Goal: Transaction & Acquisition: Purchase product/service

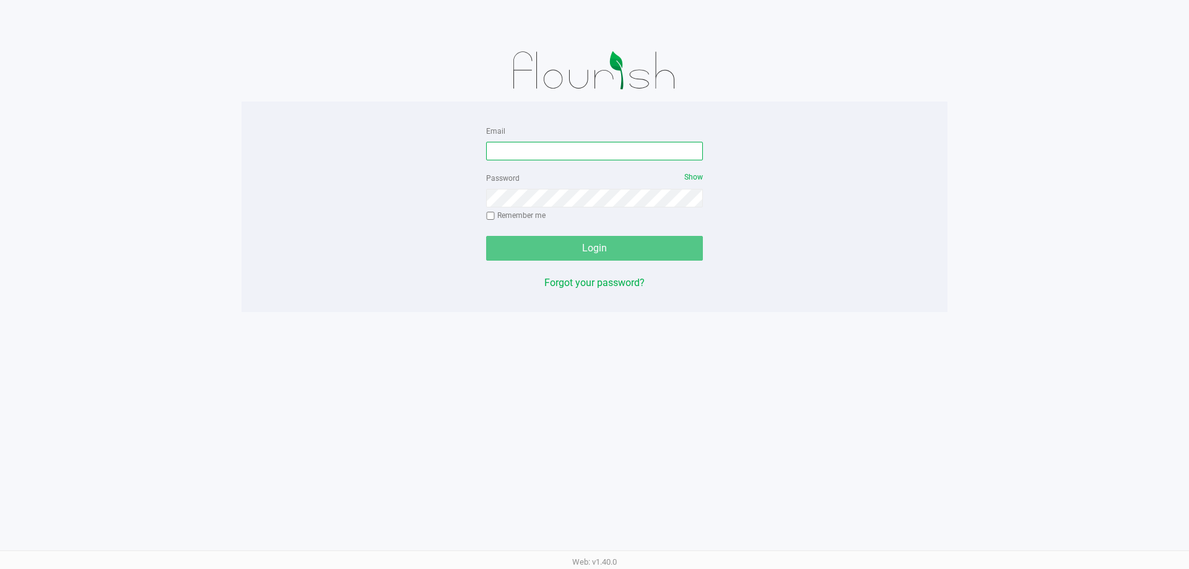
click at [520, 155] on input "Email" at bounding box center [594, 151] width 217 height 19
type input "[EMAIL_ADDRESS][DOMAIN_NAME]"
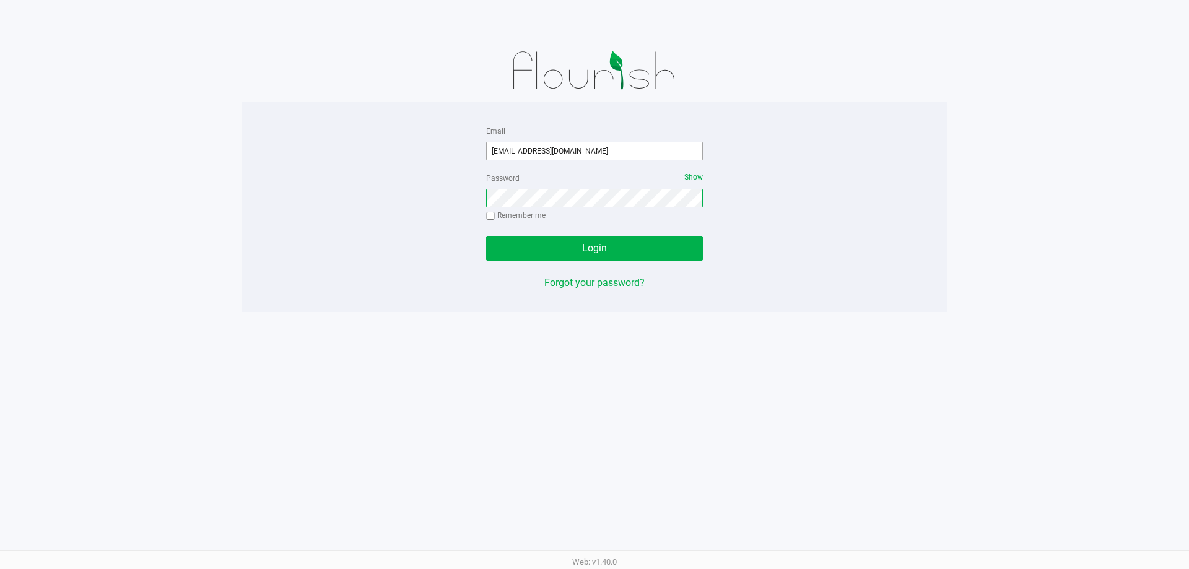
click at [486, 236] on button "Login" at bounding box center [594, 248] width 217 height 25
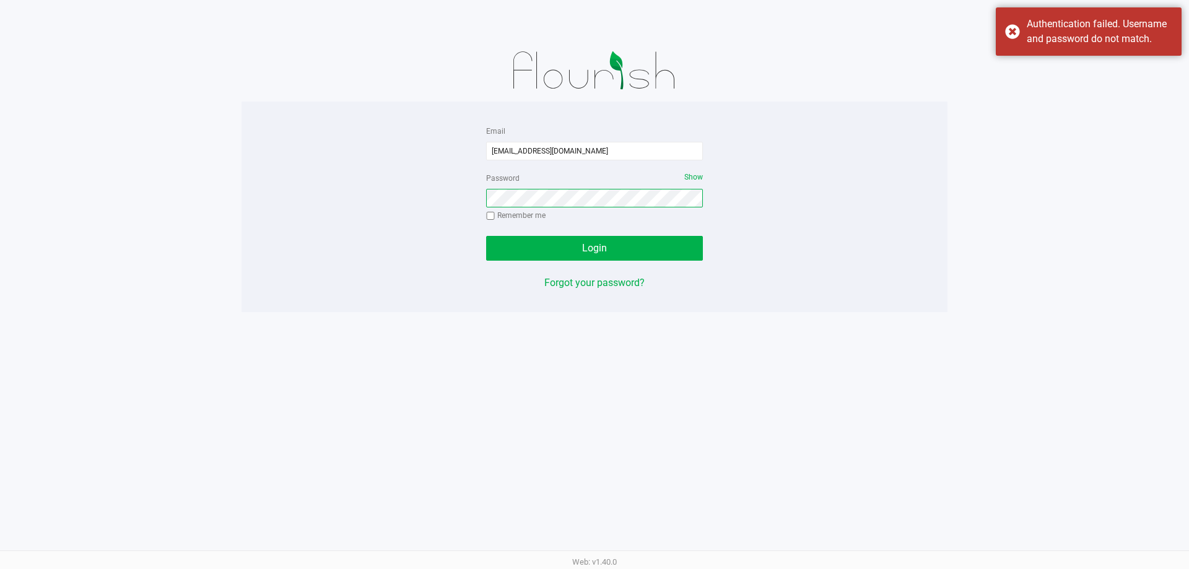
click at [486, 236] on button "Login" at bounding box center [594, 248] width 217 height 25
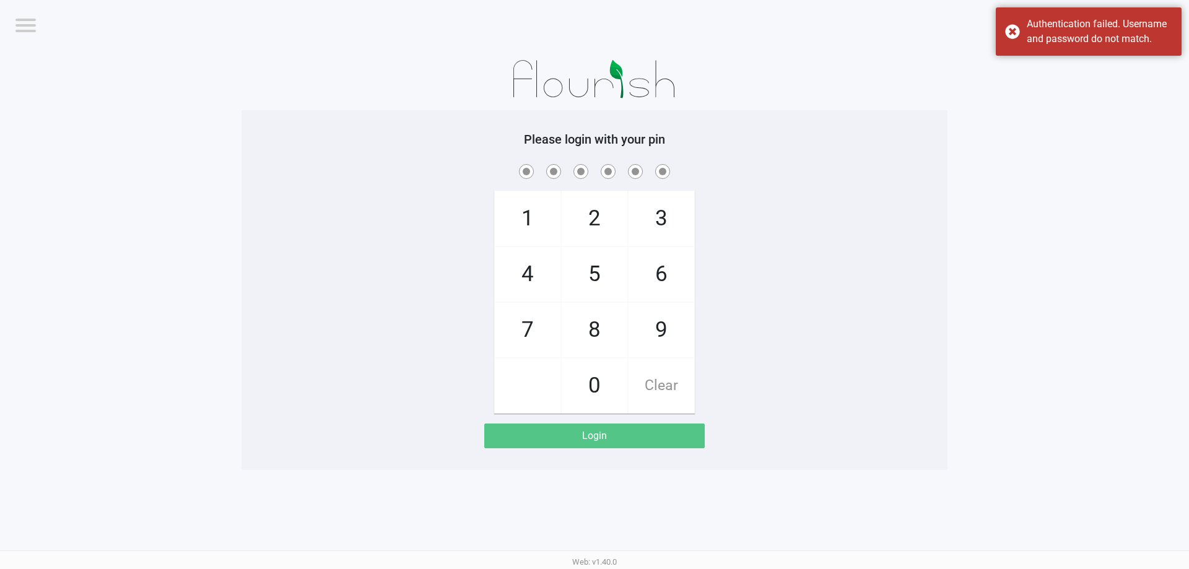
click at [459, 89] on div at bounding box center [595, 79] width 706 height 62
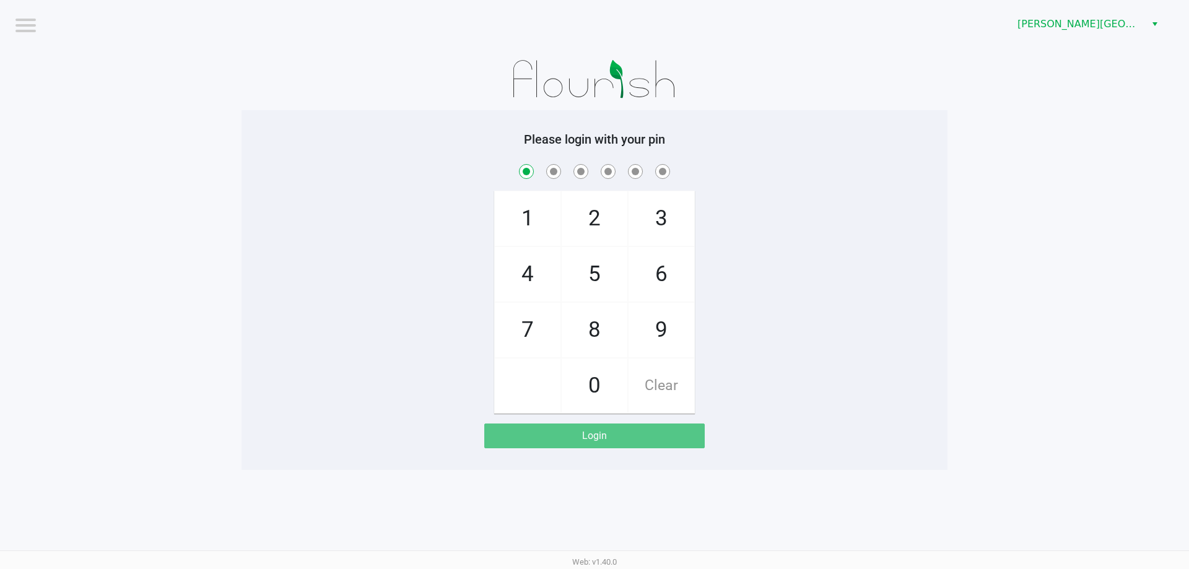
checkbox input "true"
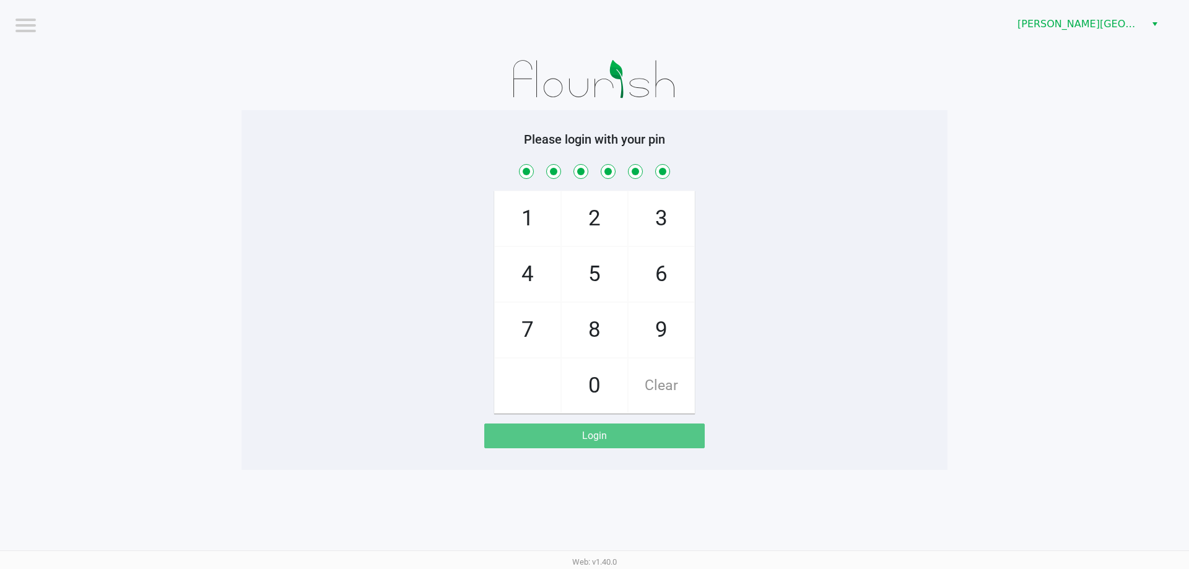
checkbox input "true"
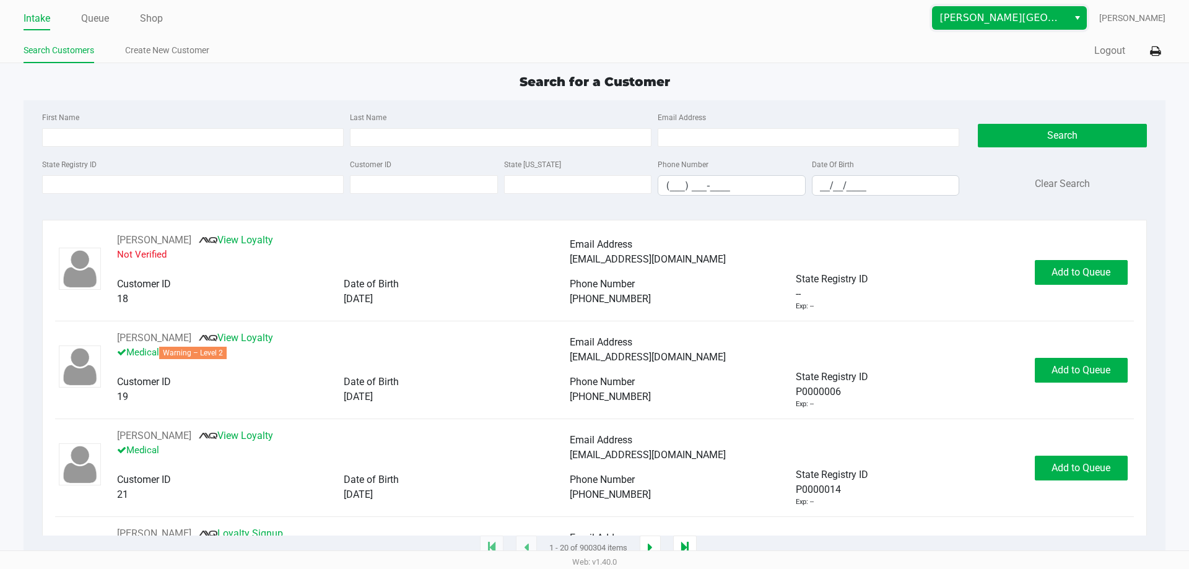
click at [1055, 15] on span "[PERSON_NAME][GEOGRAPHIC_DATA]" at bounding box center [1000, 18] width 121 height 15
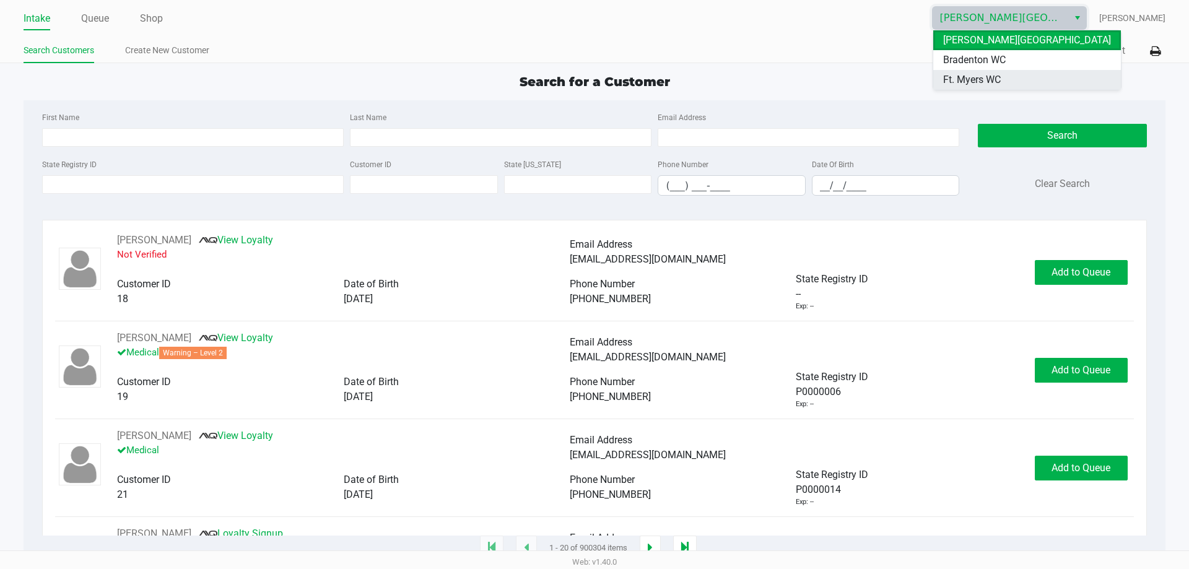
click at [977, 77] on span "Ft. Myers WC" at bounding box center [972, 79] width 58 height 15
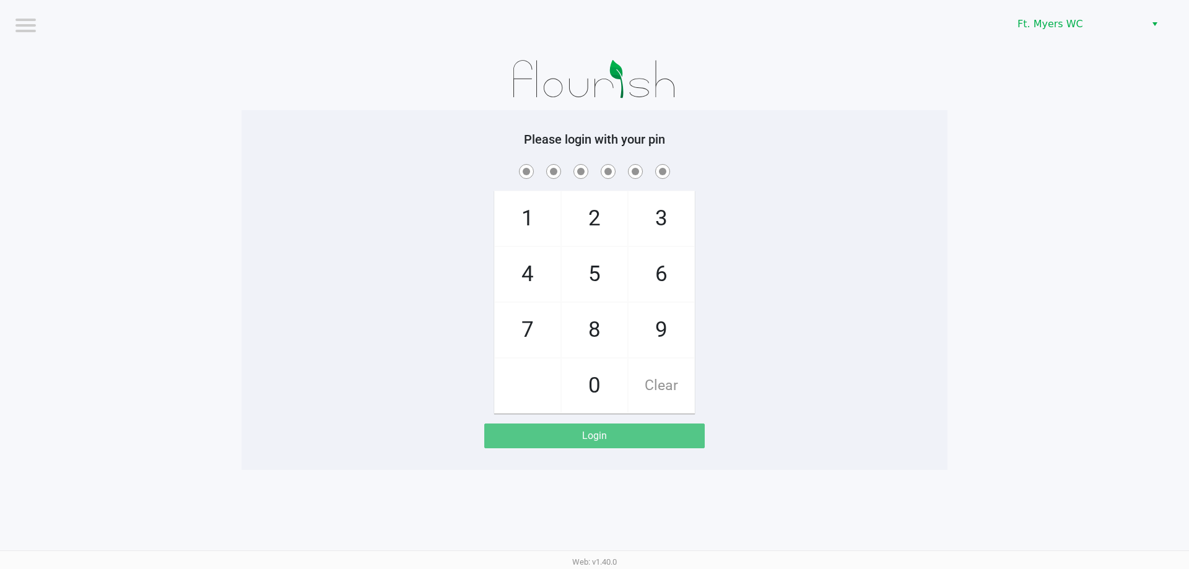
click at [753, 155] on div "Please login with your pin 1 4 7 2 5 8 0 3 6 9 Clear Login" at bounding box center [595, 290] width 706 height 317
checkbox input "true"
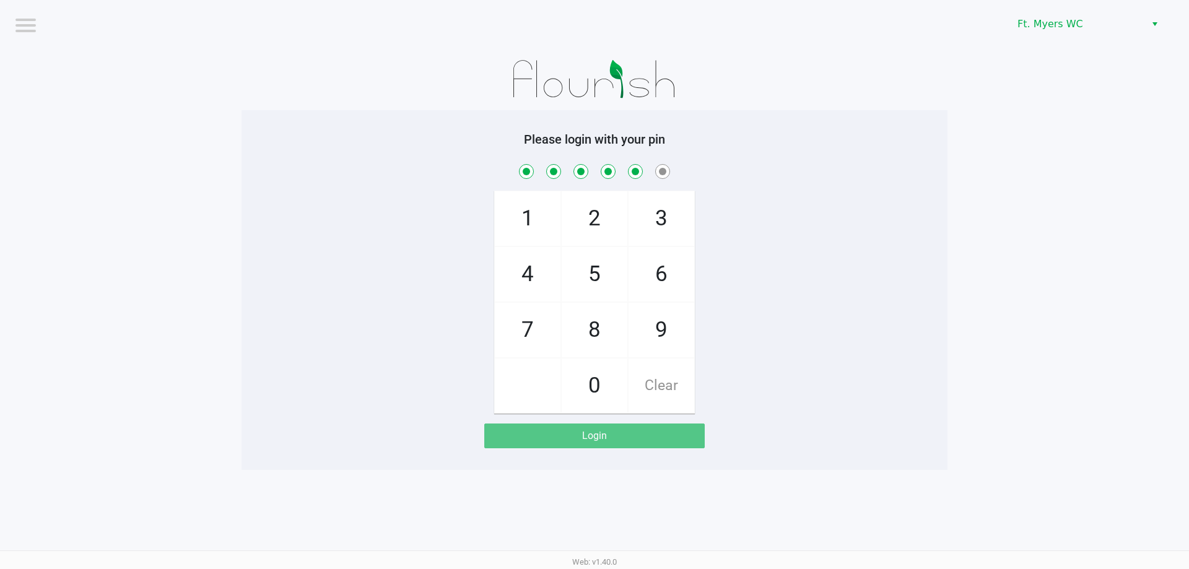
checkbox input "true"
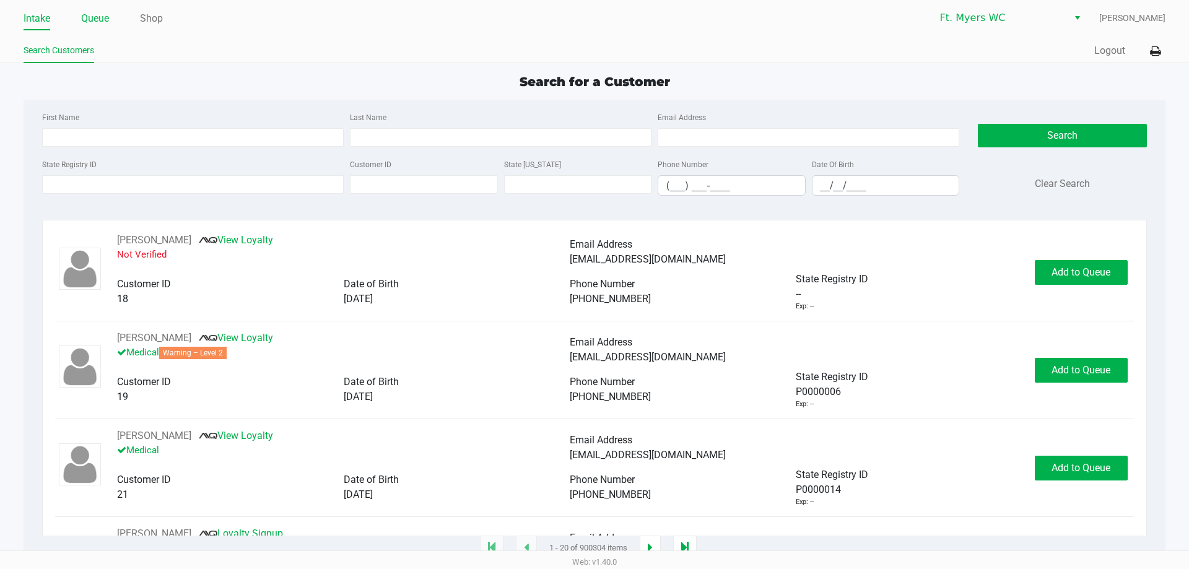
click at [97, 9] on li "Queue" at bounding box center [95, 20] width 28 height 22
click at [97, 12] on link "Queue" at bounding box center [95, 18] width 28 height 17
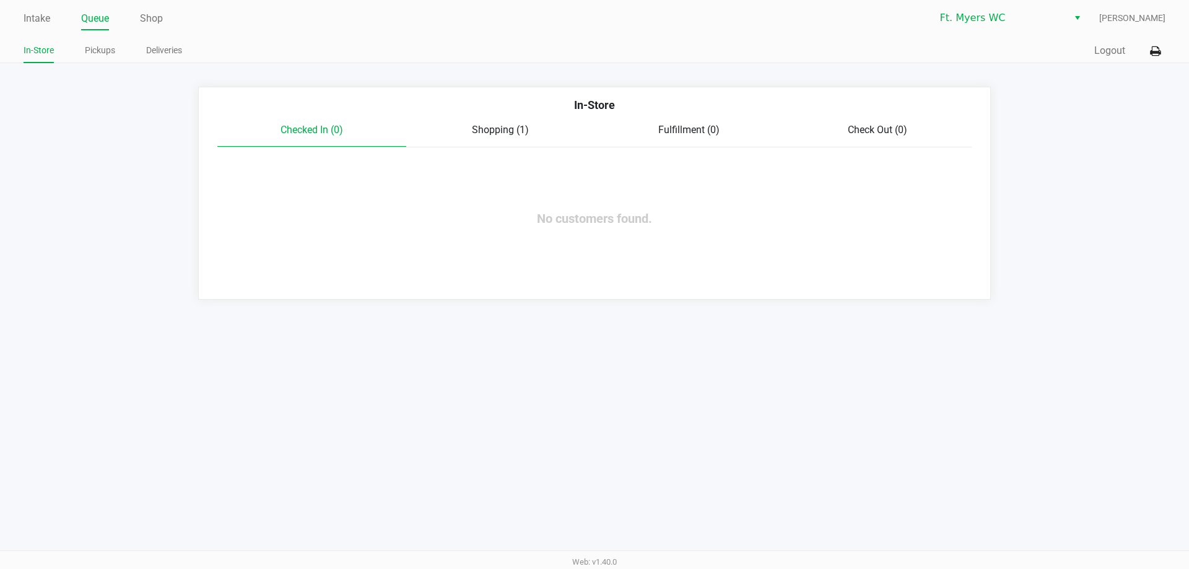
click at [540, 123] on div "Shopping (1)" at bounding box center [500, 130] width 189 height 15
click at [530, 131] on div "Shopping (1)" at bounding box center [500, 130] width 189 height 15
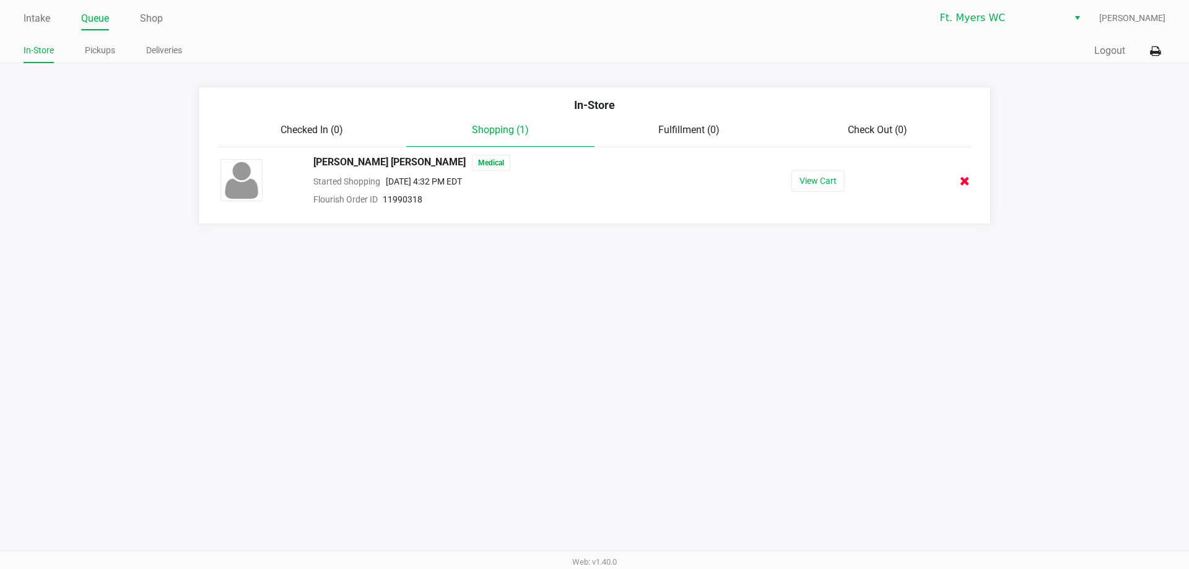
click at [966, 181] on icon at bounding box center [965, 181] width 10 height 9
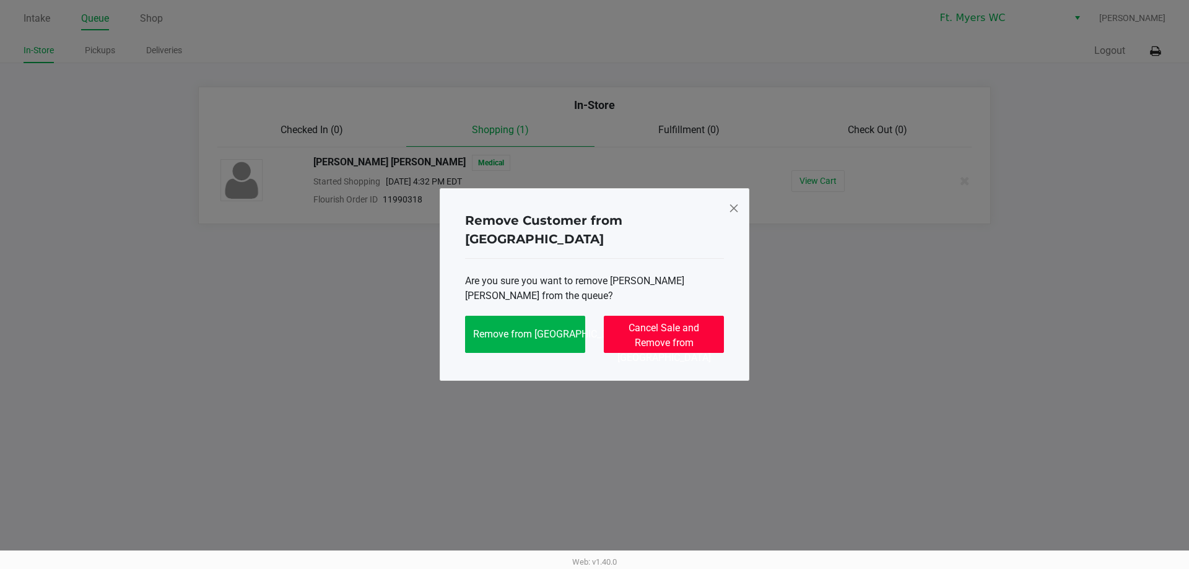
click at [666, 331] on span "Cancel Sale and Remove from [GEOGRAPHIC_DATA]" at bounding box center [665, 343] width 94 height 42
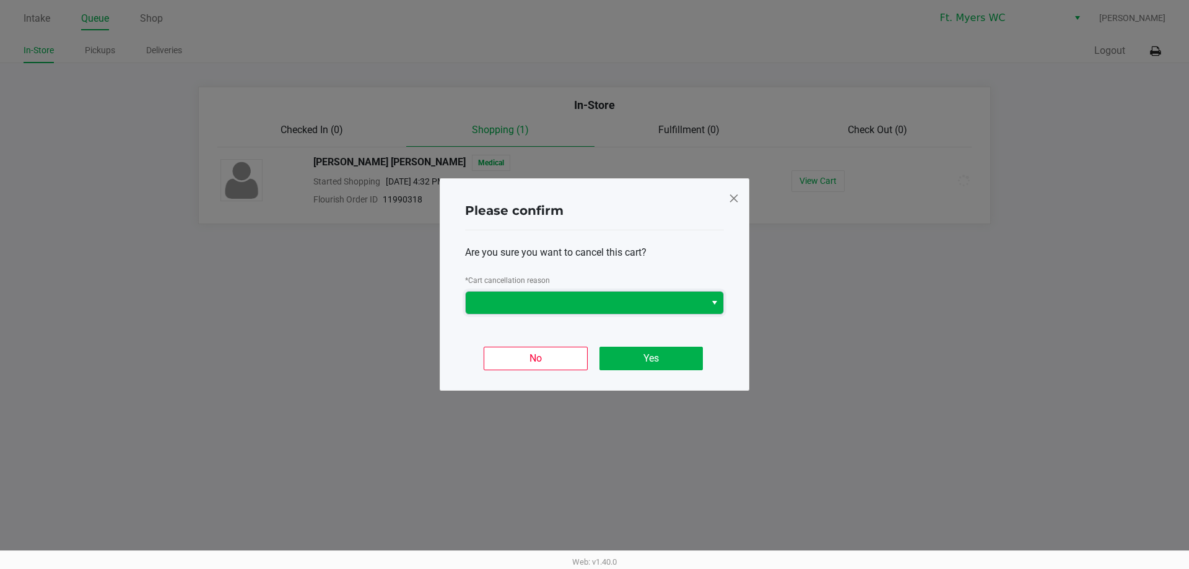
click at [583, 305] on span at bounding box center [585, 302] width 225 height 15
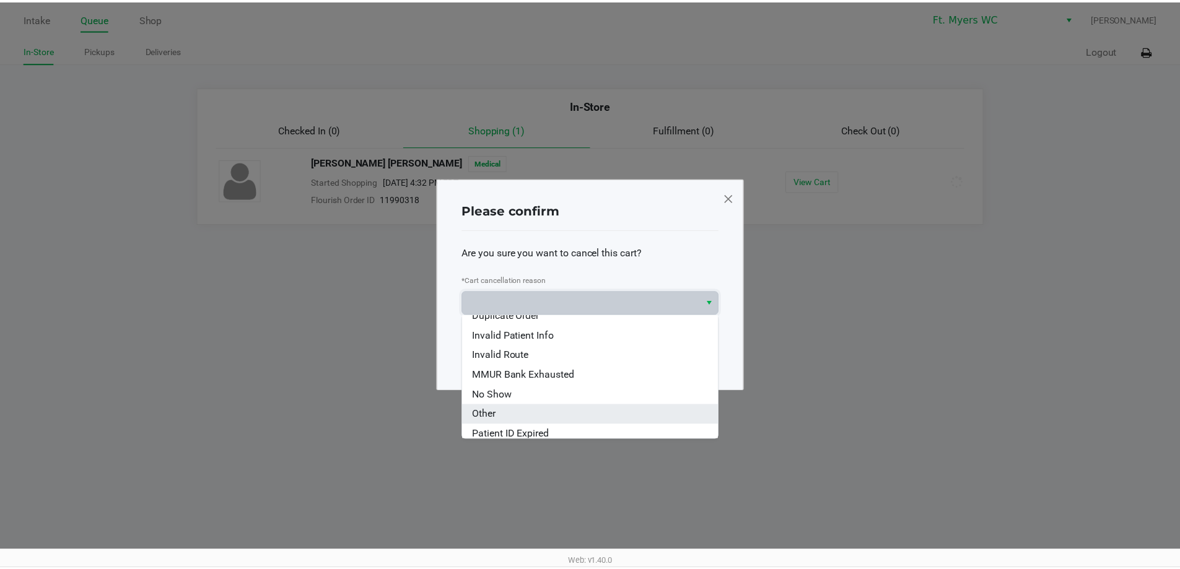
scroll to position [55, 0]
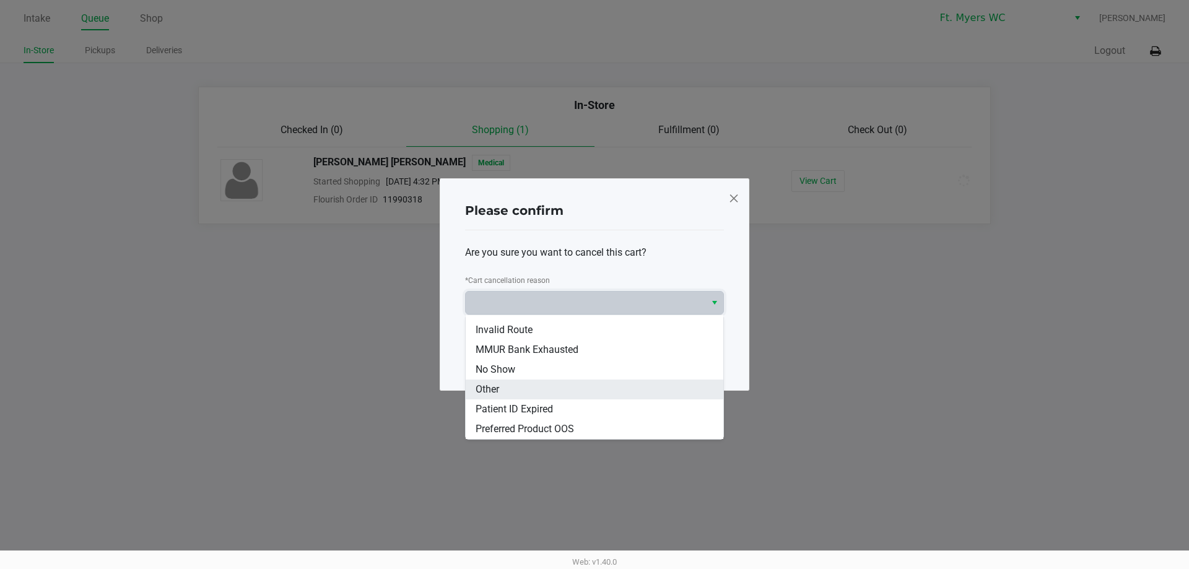
click at [538, 394] on li "Other" at bounding box center [595, 390] width 258 height 20
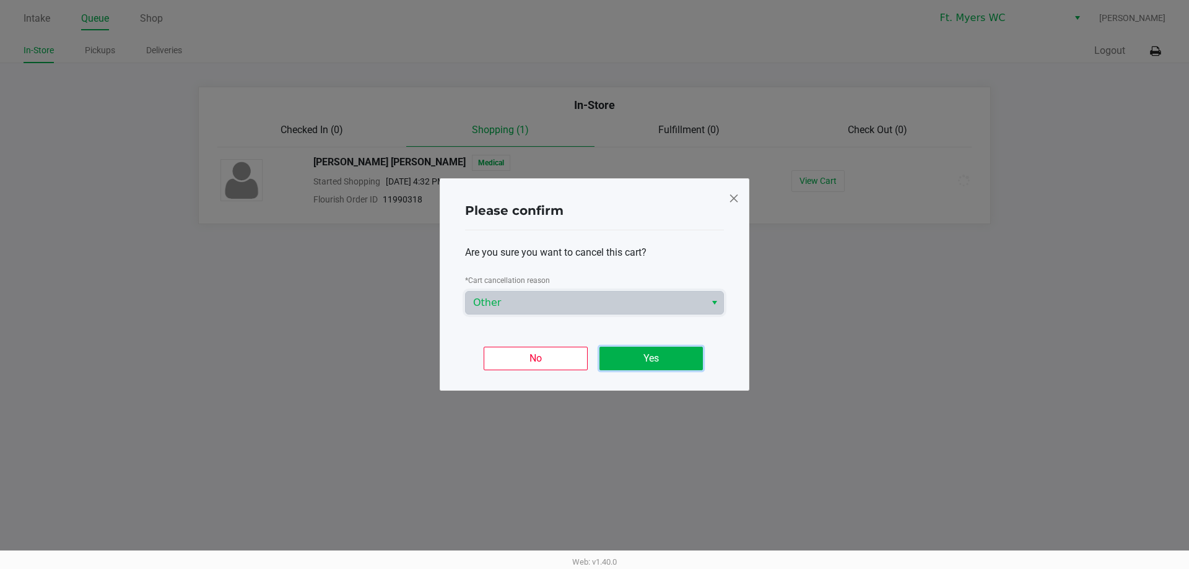
click at [666, 360] on button "Yes" at bounding box center [651, 359] width 103 height 24
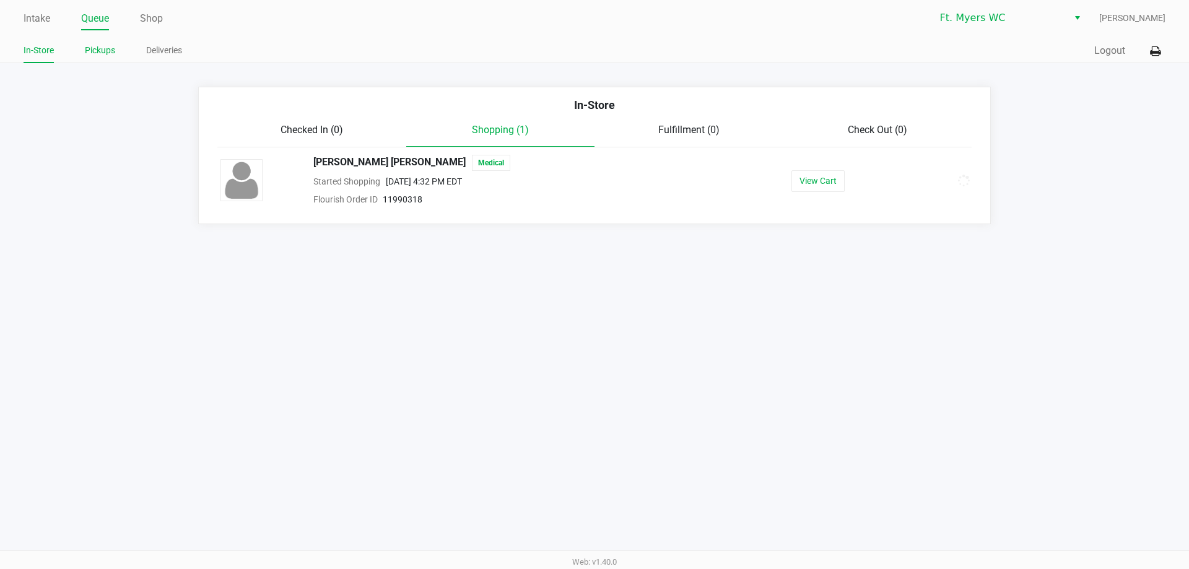
click at [99, 51] on link "Pickups" at bounding box center [100, 50] width 30 height 15
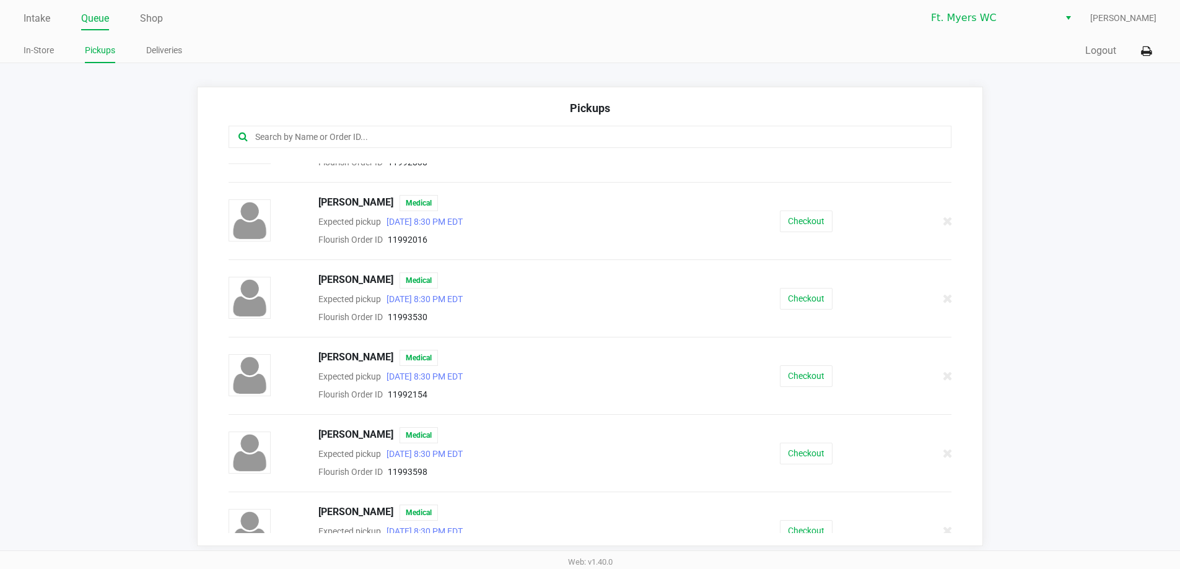
scroll to position [557, 0]
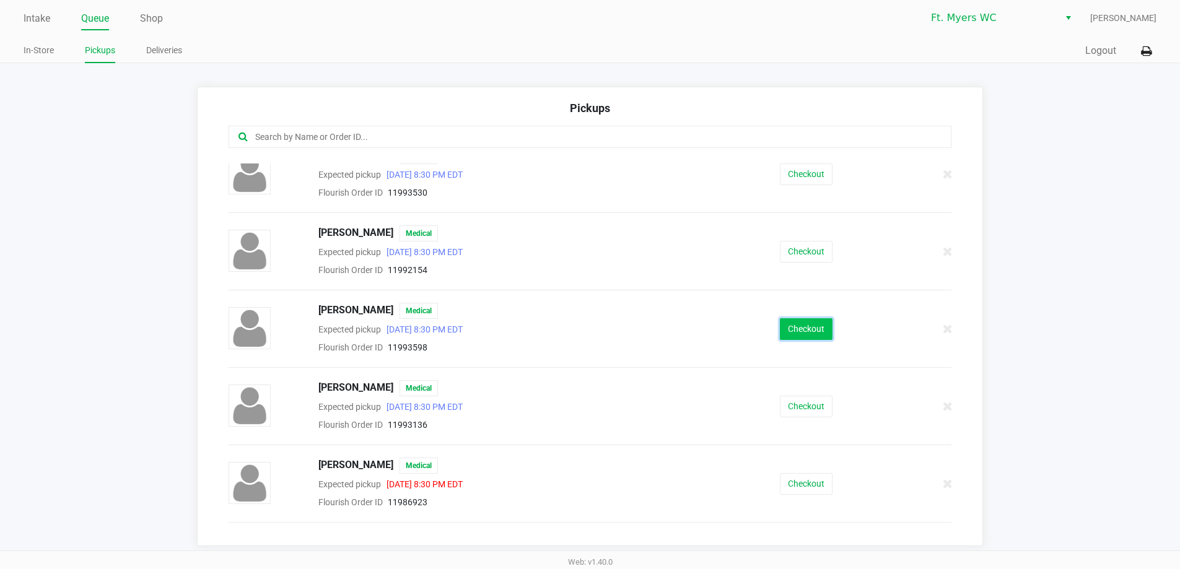
click at [821, 329] on button "Checkout" at bounding box center [806, 329] width 53 height 22
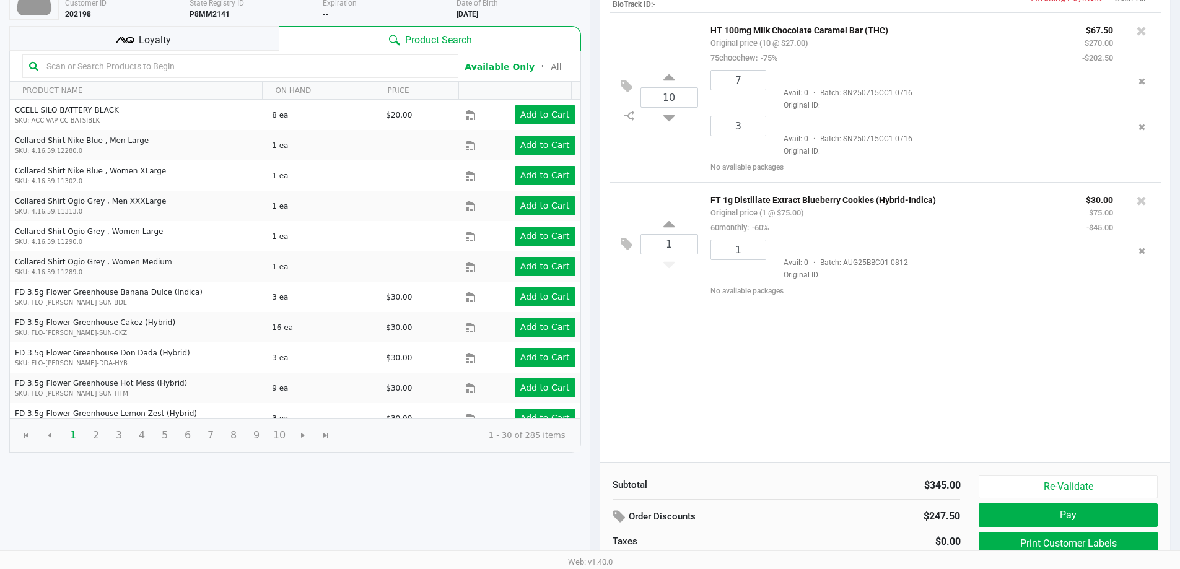
scroll to position [127, 0]
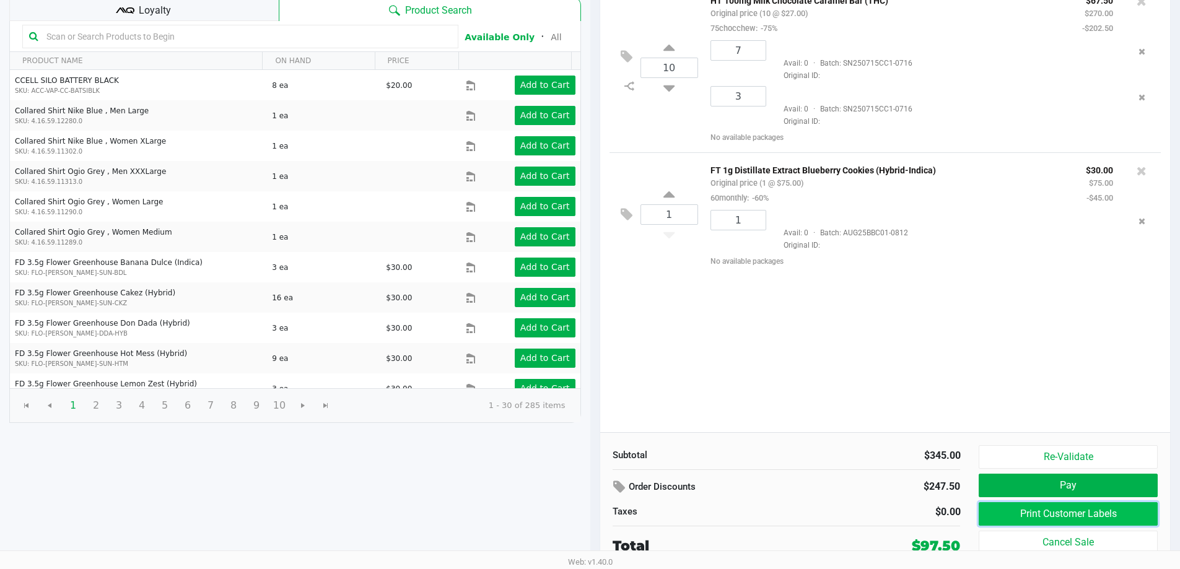
click at [1018, 510] on button "Print Customer Labels" at bounding box center [1068, 514] width 178 height 24
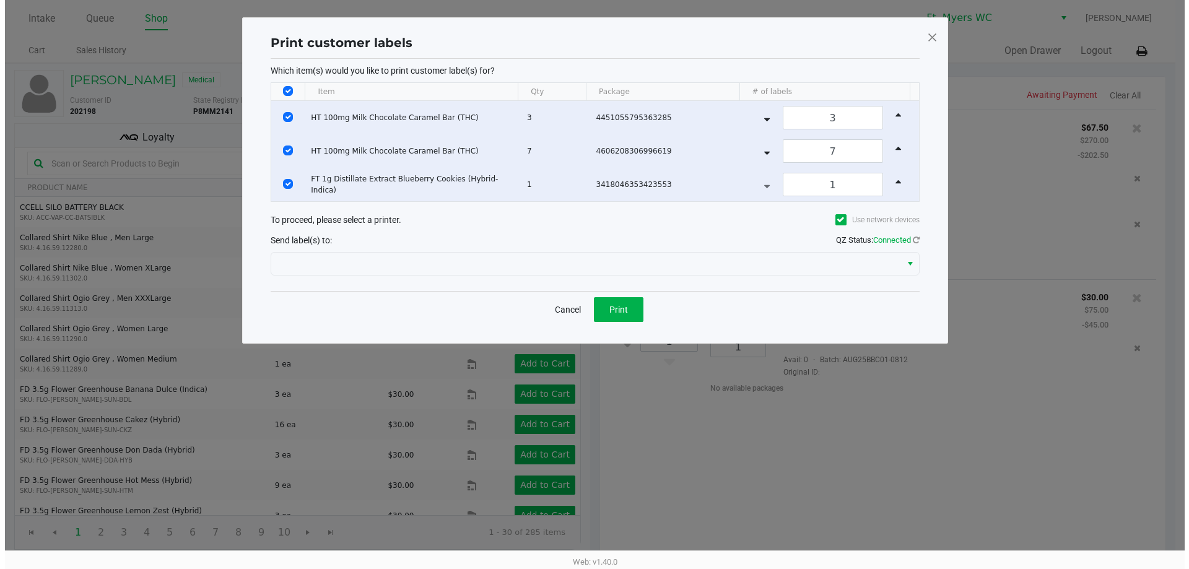
scroll to position [0, 0]
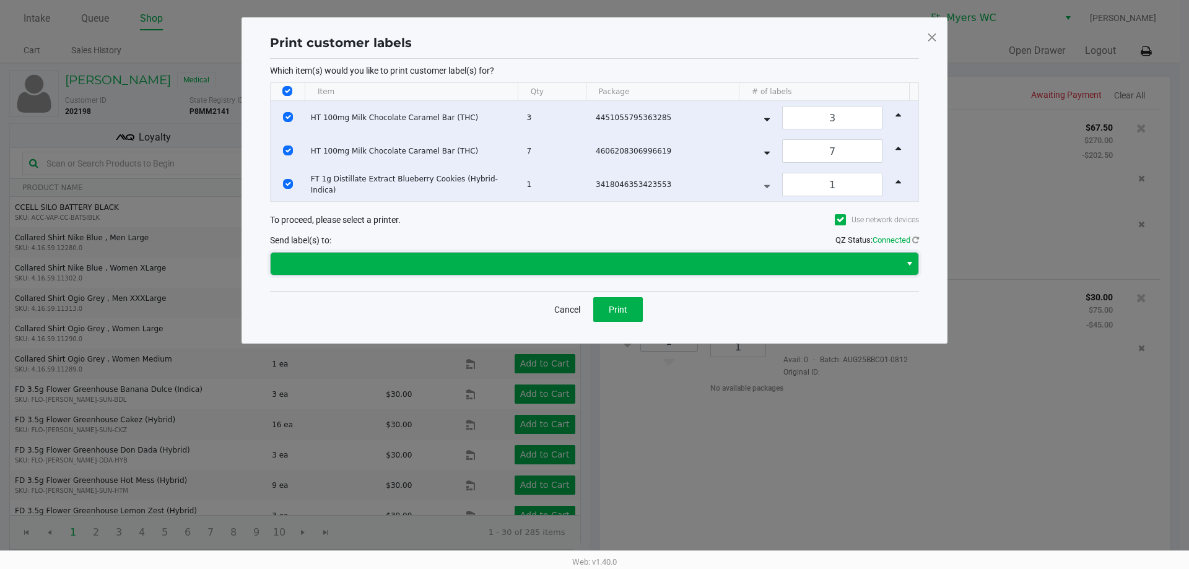
click at [616, 271] on span at bounding box center [586, 264] width 630 height 22
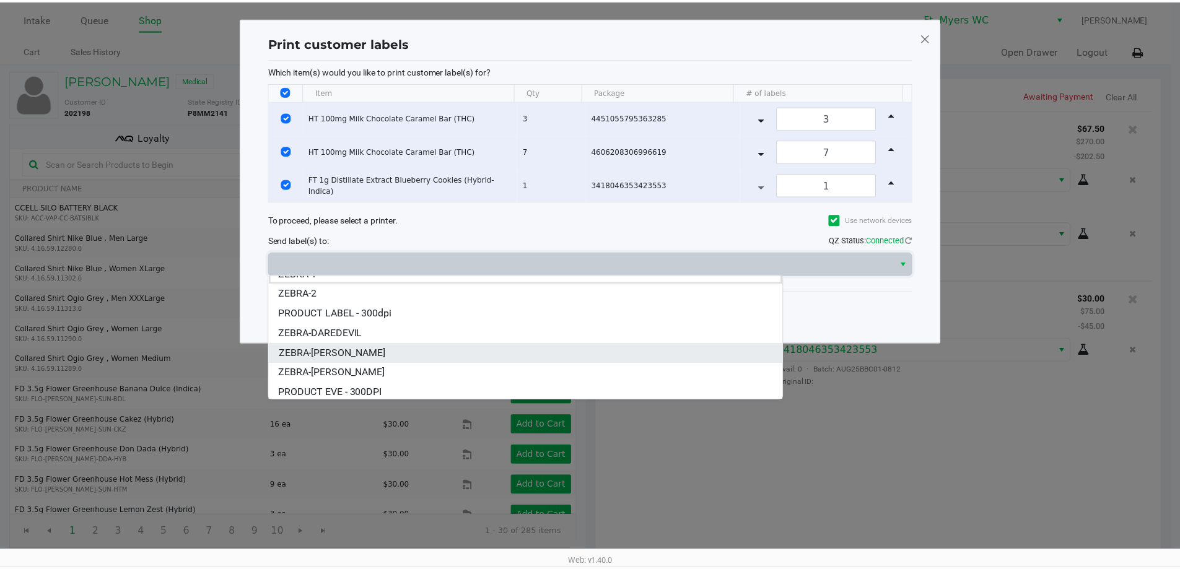
scroll to position [15, 0]
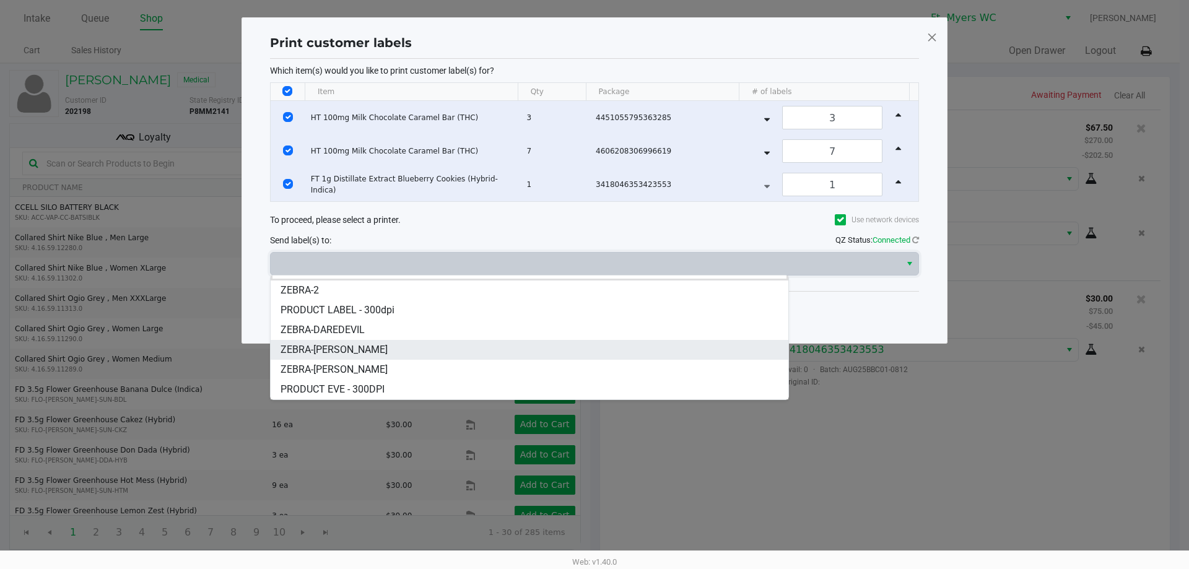
click at [399, 345] on li "ZEBRA-[PERSON_NAME]" at bounding box center [530, 350] width 518 height 20
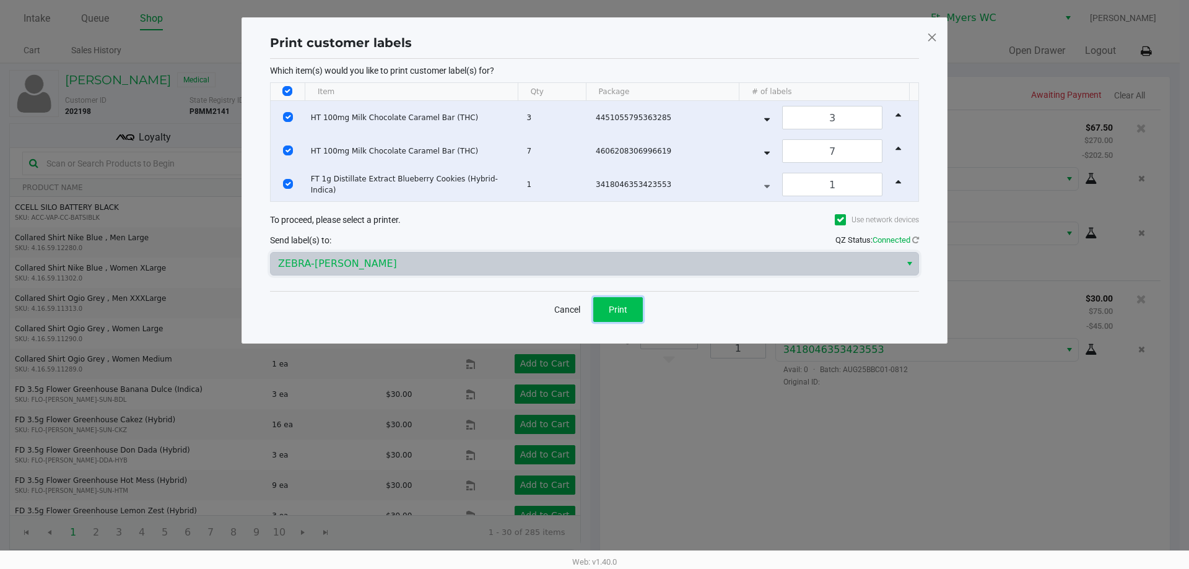
click at [606, 315] on button "Print" at bounding box center [618, 309] width 50 height 25
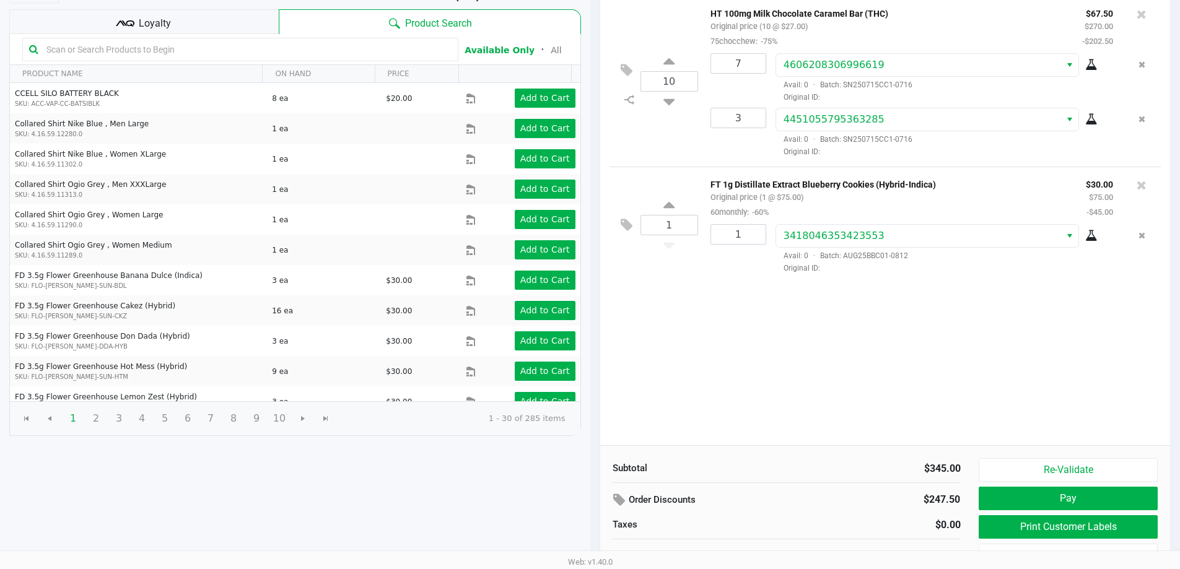
scroll to position [127, 0]
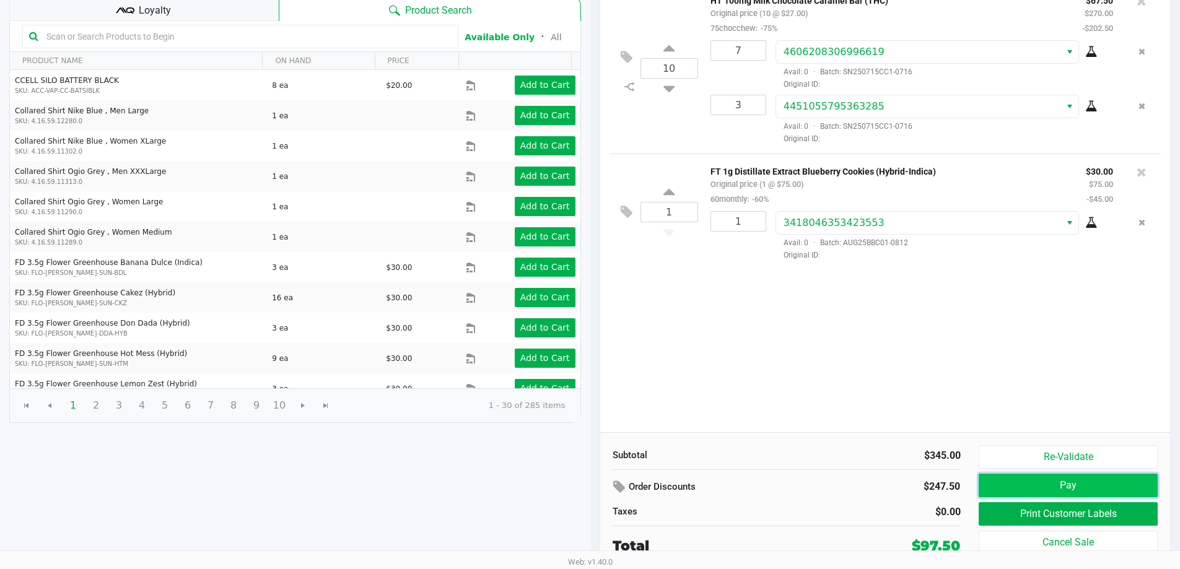
click at [1044, 485] on button "Pay" at bounding box center [1068, 486] width 178 height 24
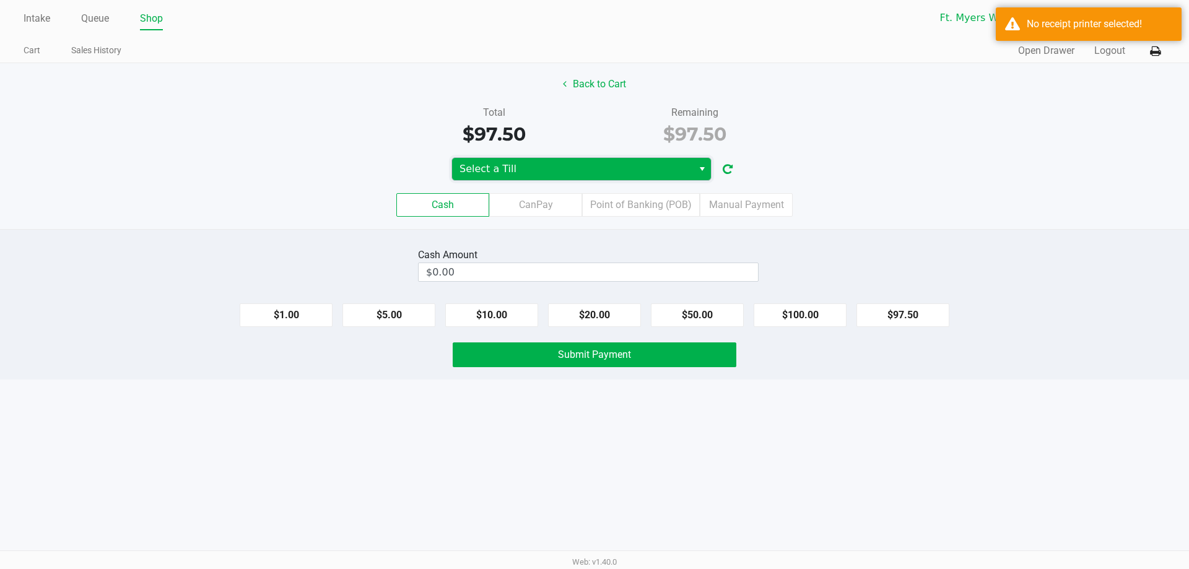
click at [655, 167] on span "Select a Till" at bounding box center [573, 169] width 226 height 15
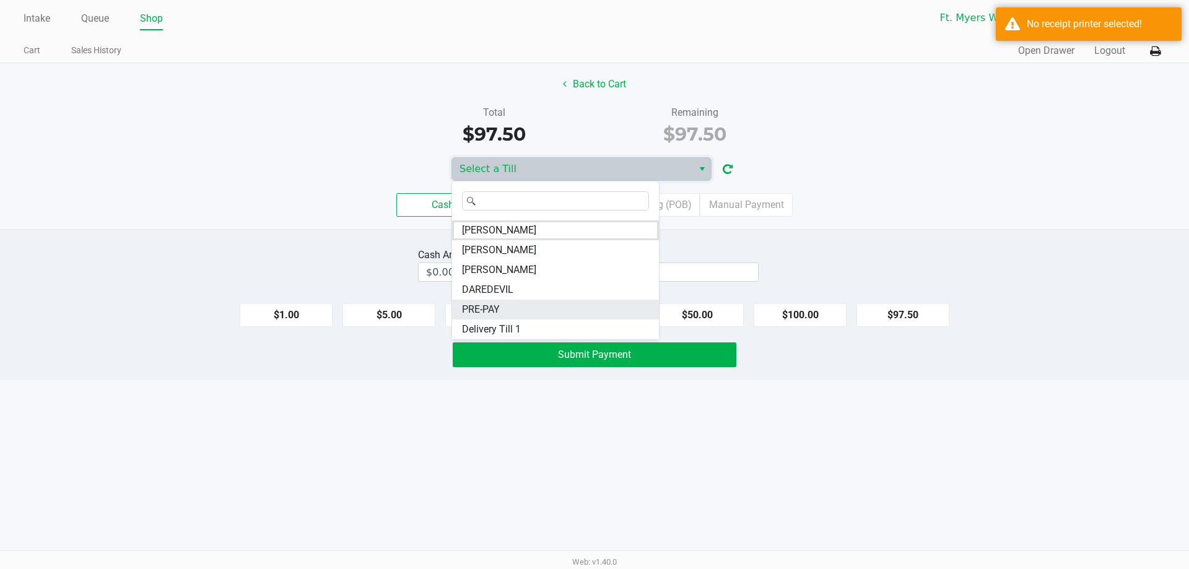
click at [509, 307] on li "PRE-PAY" at bounding box center [555, 310] width 207 height 20
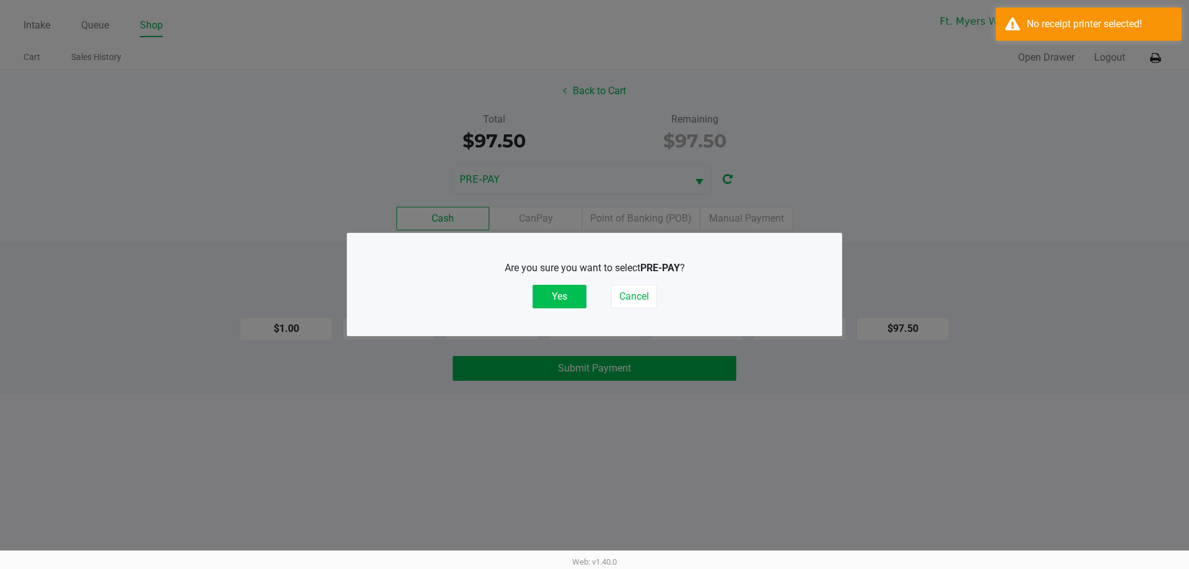
click at [559, 296] on button "Yes" at bounding box center [560, 297] width 54 height 24
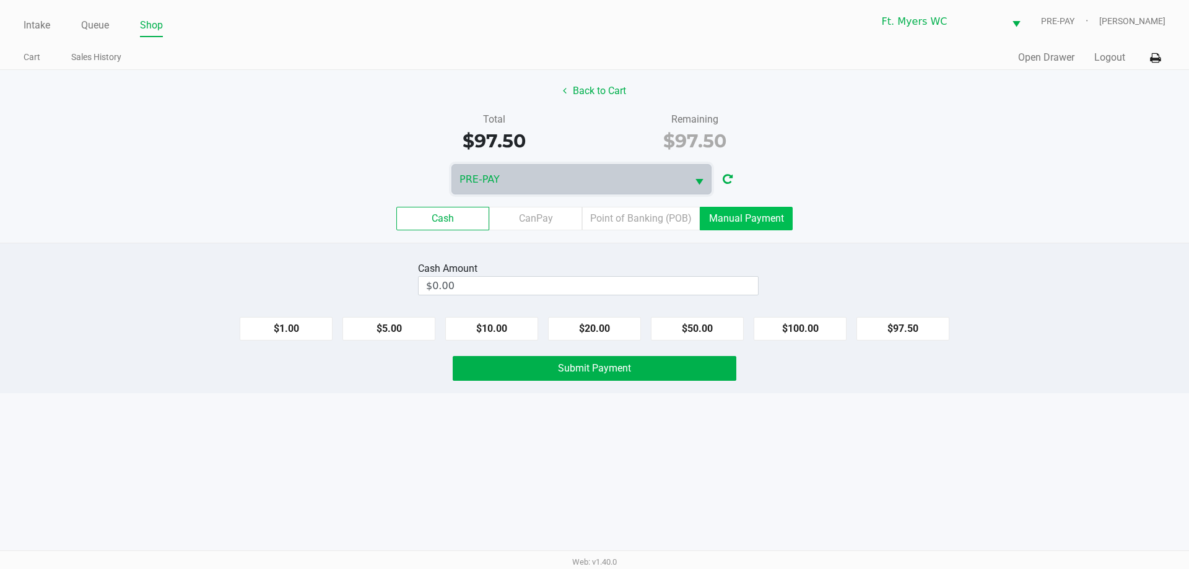
click at [774, 221] on label "Manual Payment" at bounding box center [746, 219] width 93 height 24
click at [0, 0] on 8 "Manual Payment" at bounding box center [0, 0] width 0 height 0
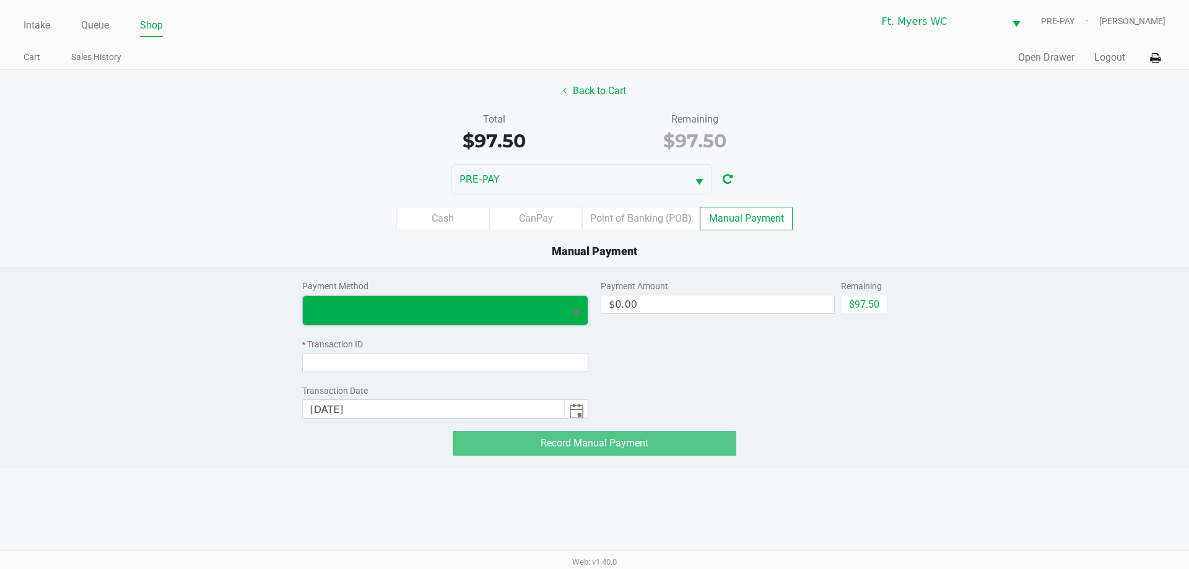
click at [516, 302] on span at bounding box center [434, 310] width 262 height 29
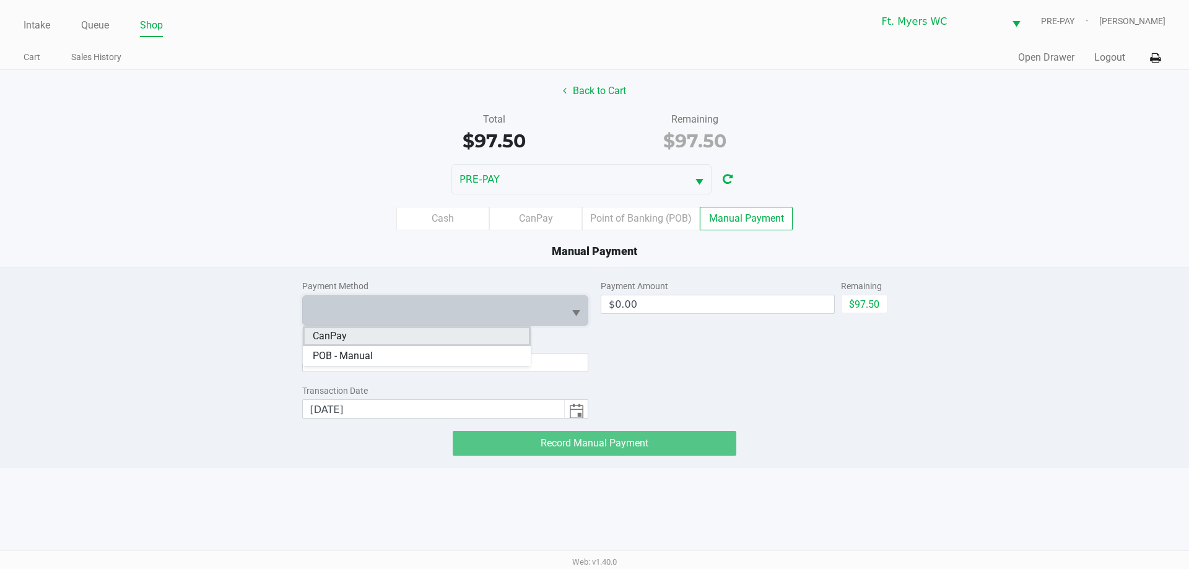
click at [437, 332] on li "CanPay" at bounding box center [417, 336] width 228 height 20
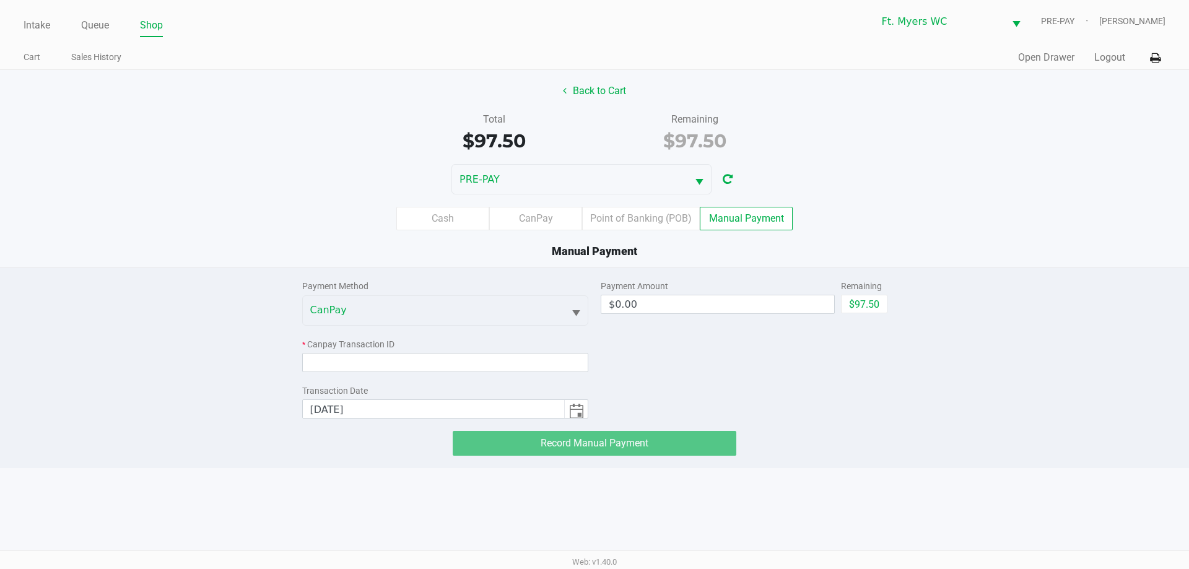
click at [470, 372] on div "Payment Method CanPay * Canpay Transaction ID Transaction Date [DATE]" at bounding box center [445, 343] width 287 height 151
click at [473, 367] on input at bounding box center [445, 362] width 287 height 19
paste input "SA4U1E8IXI3U"
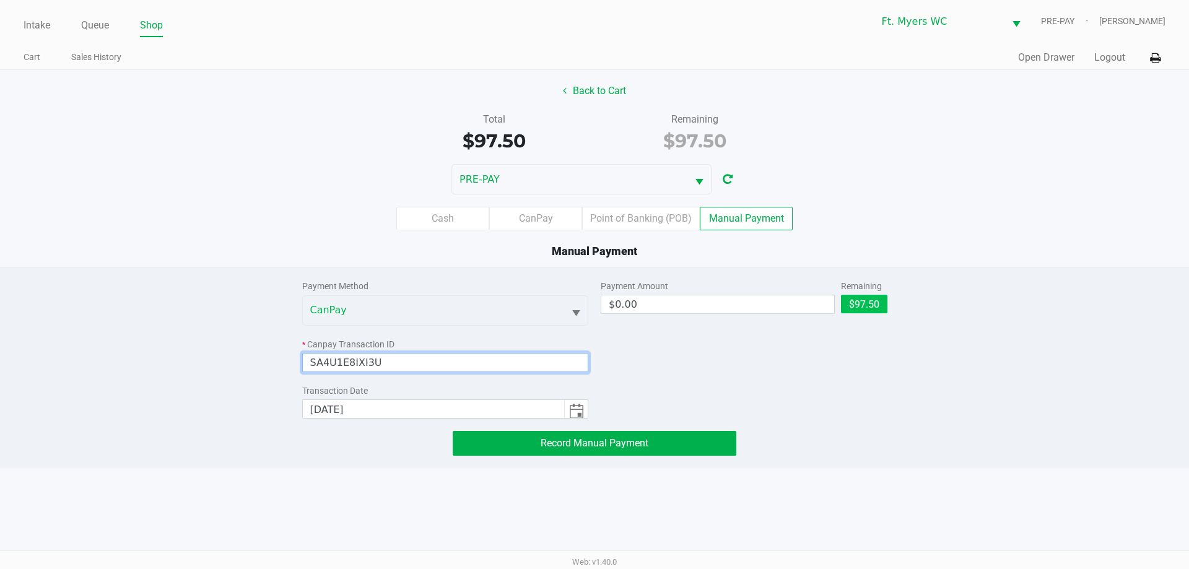
type input "SA4U1E8IXI3U"
click at [875, 301] on button "$97.50" at bounding box center [864, 304] width 46 height 19
type input "$97.50"
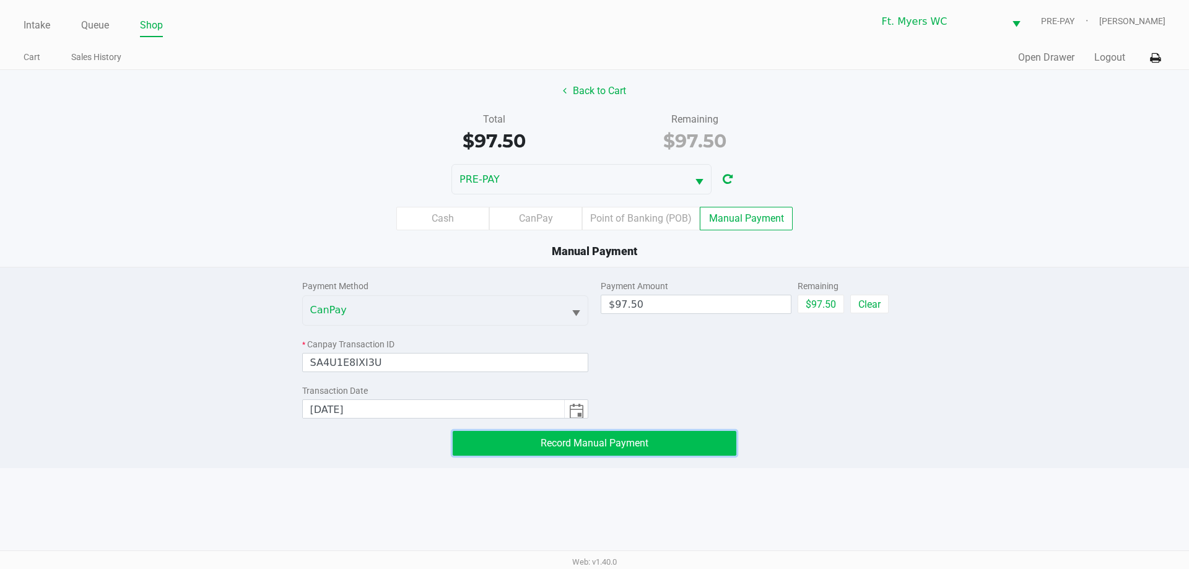
click at [689, 440] on button "Record Manual Payment" at bounding box center [595, 443] width 284 height 25
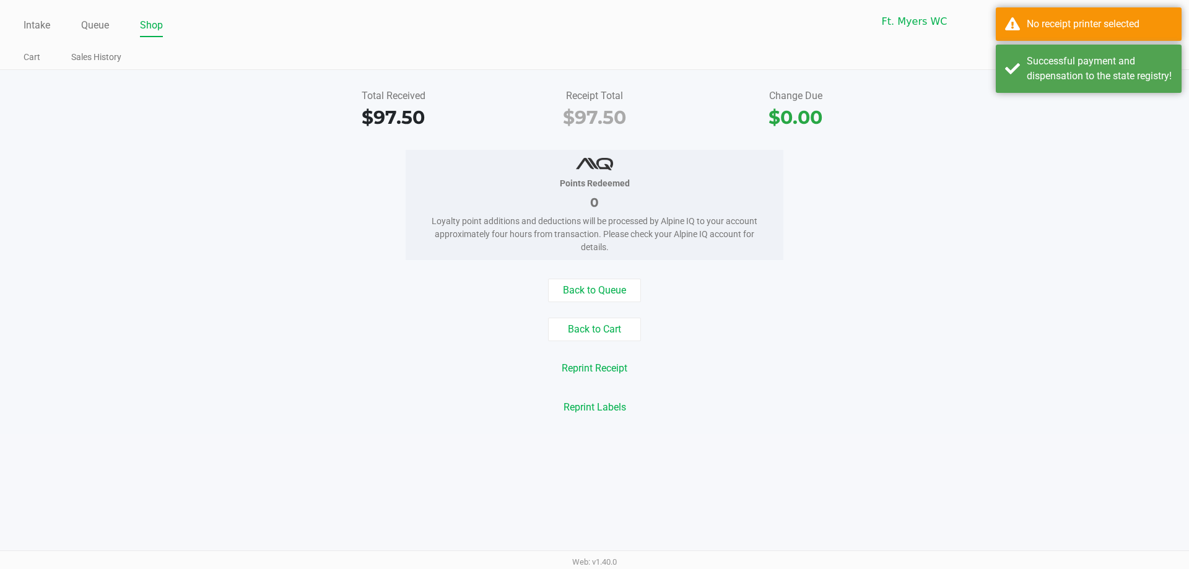
click at [1075, 114] on div "Total Received $97.50 Receipt Total $97.50 Change Due $0.00" at bounding box center [595, 110] width 1208 height 43
click at [1071, 84] on div "Successful payment and dispensation to the state registry!" at bounding box center [1100, 69] width 146 height 30
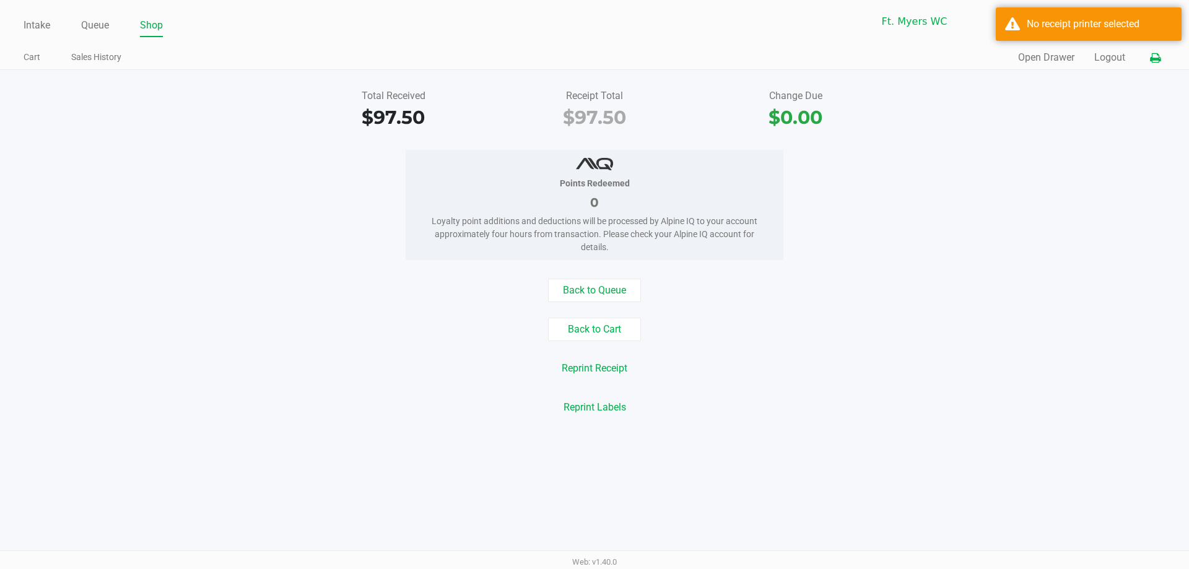
click at [1159, 54] on icon at bounding box center [1155, 58] width 11 height 9
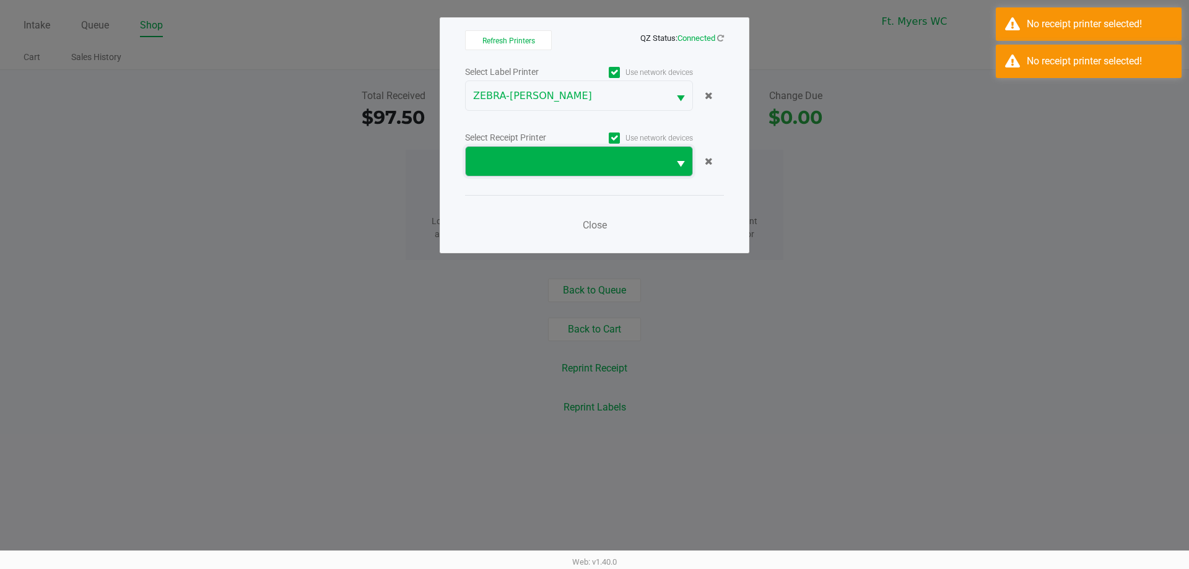
click at [542, 155] on span at bounding box center [567, 161] width 188 height 15
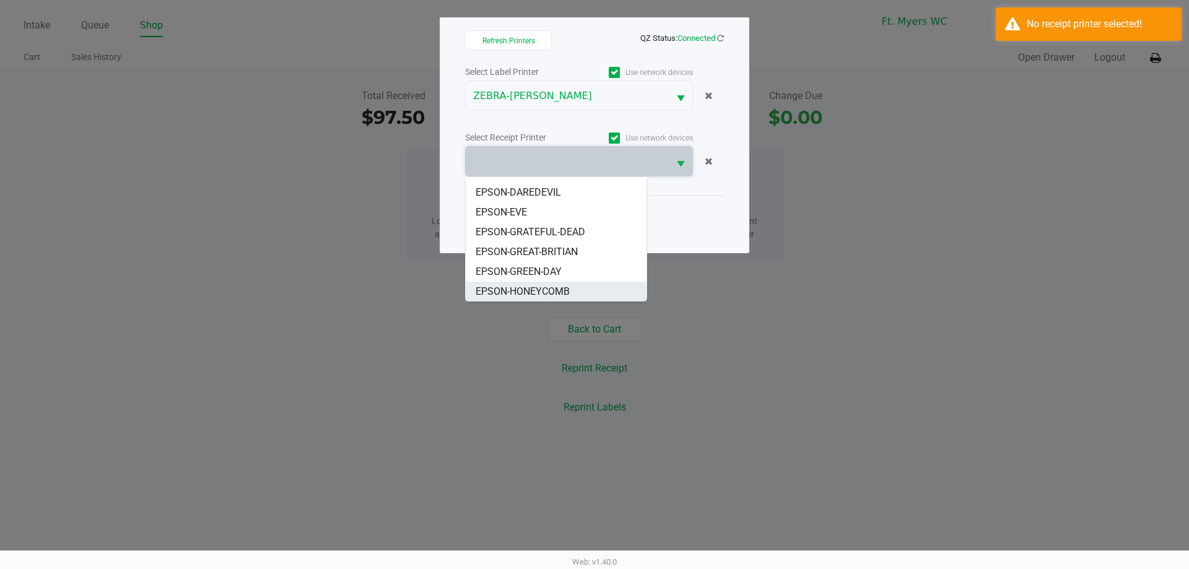
scroll to position [12, 0]
click at [562, 195] on li "EPSON-[PERSON_NAME]" at bounding box center [556, 195] width 181 height 20
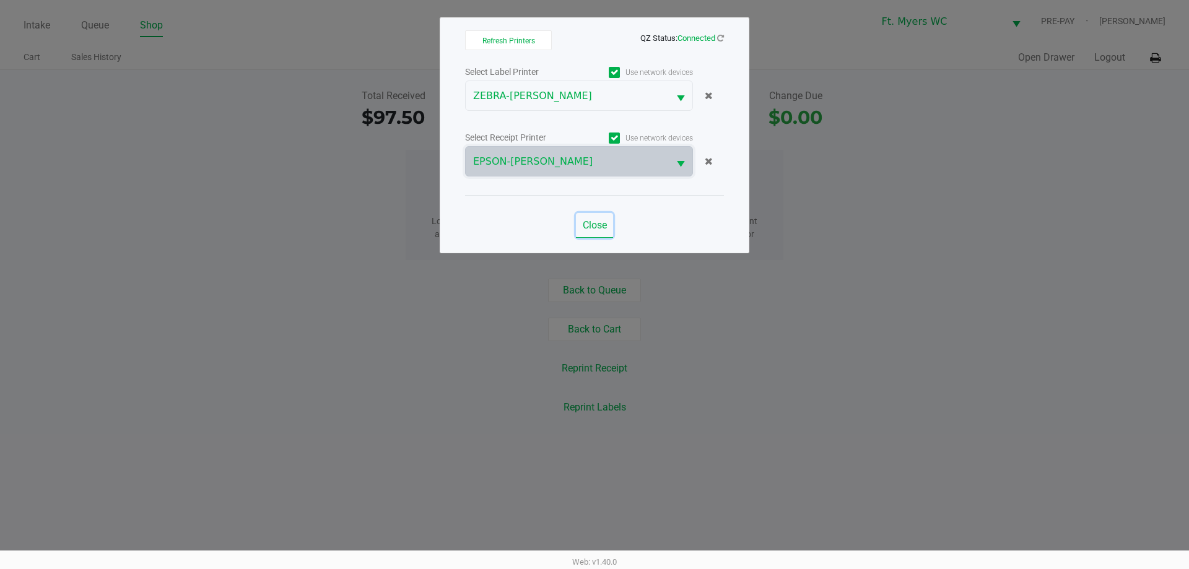
click at [594, 229] on span "Close" at bounding box center [595, 225] width 24 height 12
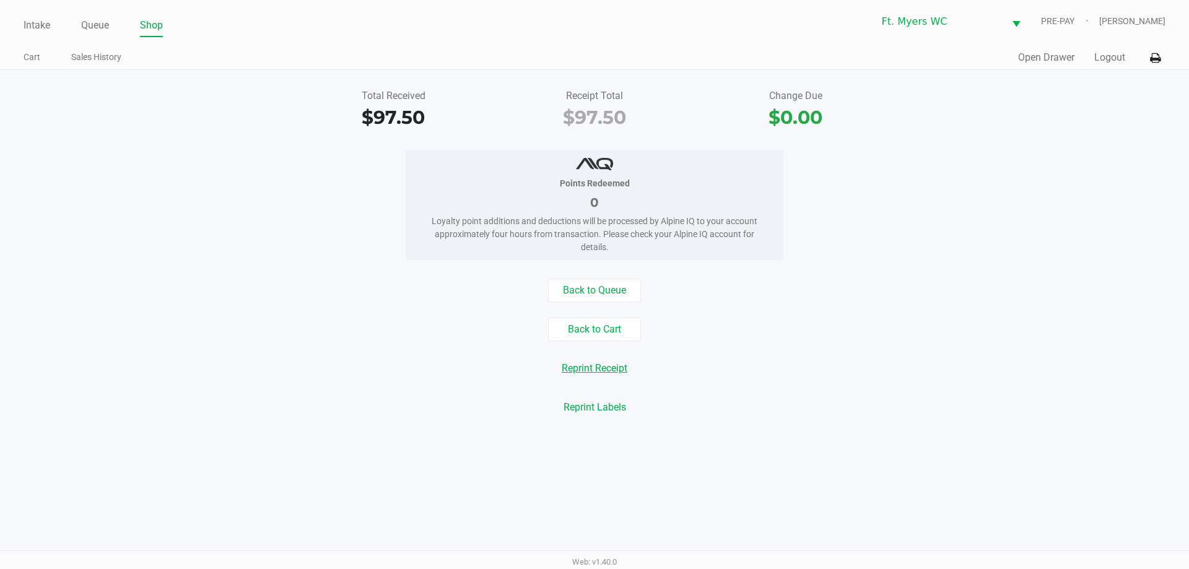
click at [594, 365] on button "Reprint Receipt" at bounding box center [595, 369] width 82 height 24
